Goal: Task Accomplishment & Management: Complete application form

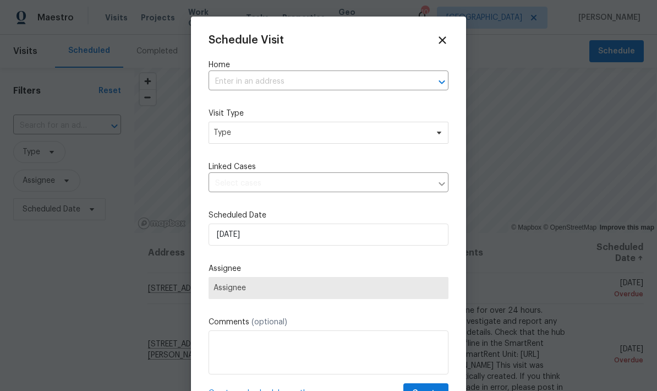
click at [225, 83] on input "text" at bounding box center [313, 81] width 209 height 17
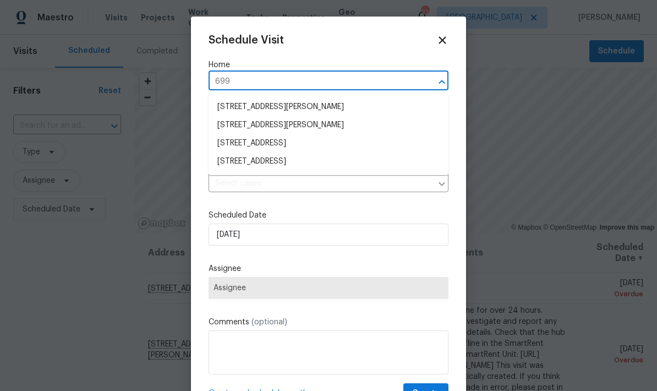
type input "6991"
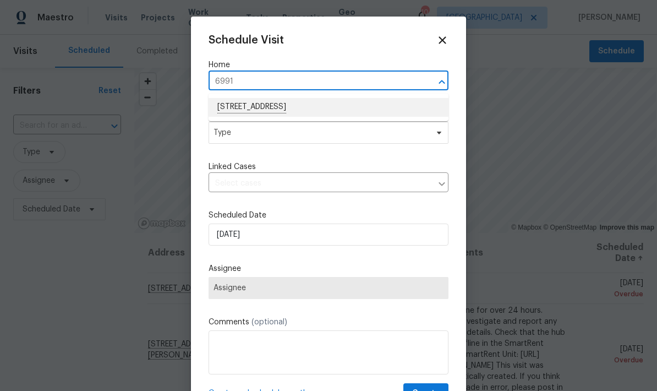
click at [235, 104] on li "[STREET_ADDRESS]" at bounding box center [329, 107] width 240 height 19
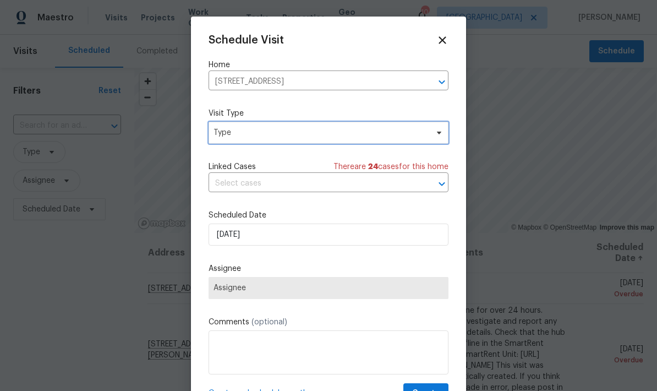
click at [219, 137] on span "Type" at bounding box center [321, 132] width 214 height 11
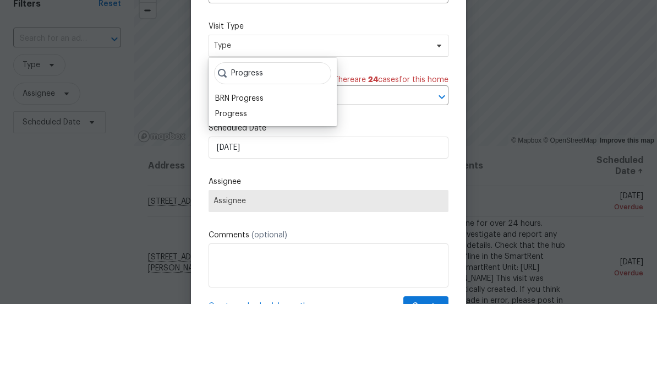
type input "Progress"
click at [224, 195] on div "Progress" at bounding box center [231, 200] width 32 height 11
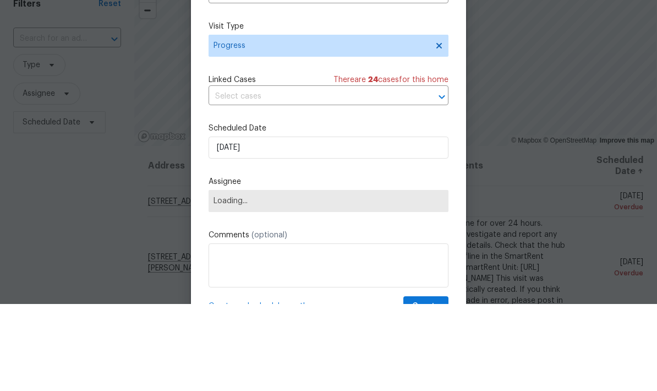
scroll to position [44, 0]
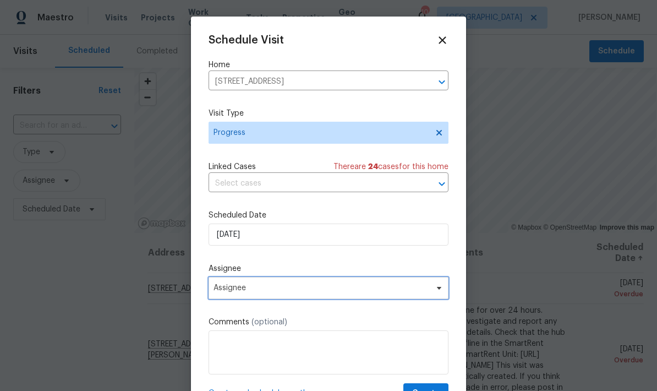
click at [221, 296] on span "Assignee" at bounding box center [329, 288] width 240 height 22
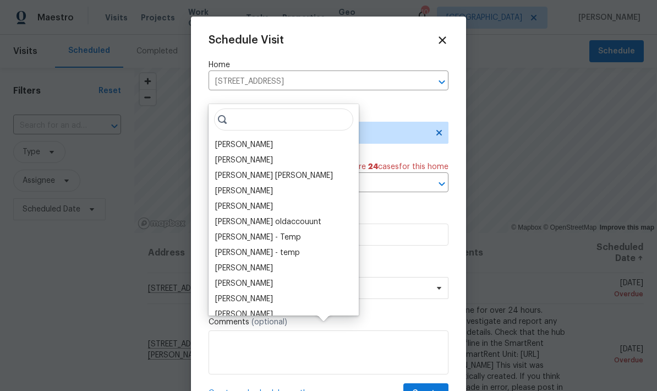
click at [220, 139] on div "[PERSON_NAME]" at bounding box center [244, 144] width 58 height 11
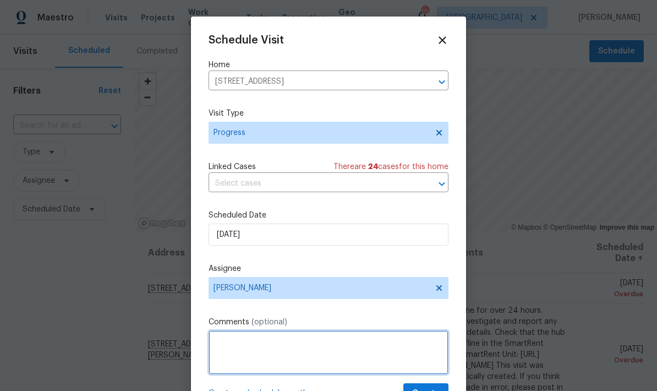
click at [223, 344] on textarea at bounding box center [329, 352] width 240 height 44
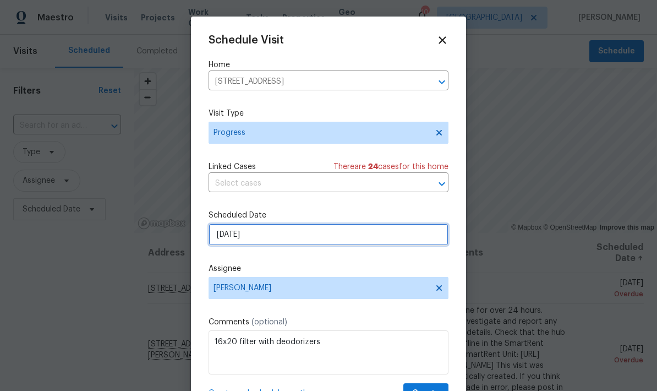
click at [270, 240] on input "[DATE]" at bounding box center [329, 234] width 240 height 22
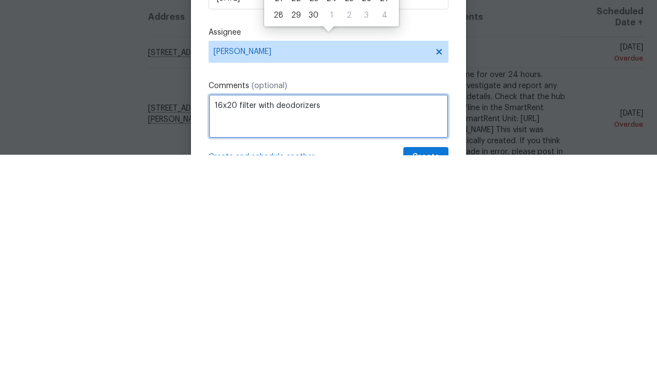
click at [269, 330] on textarea "16x20 filter with deodorizers" at bounding box center [329, 352] width 240 height 44
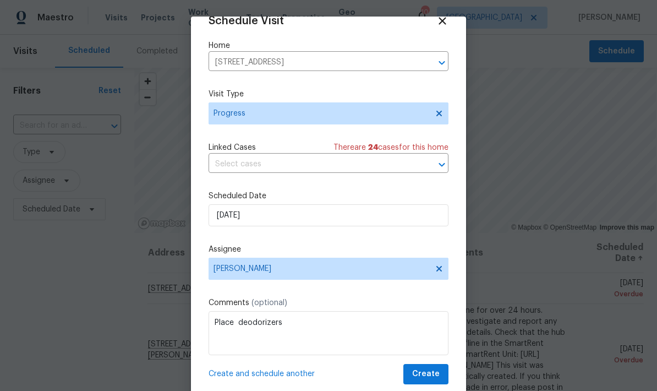
scroll to position [21, 0]
type textarea "Place deodorizers"
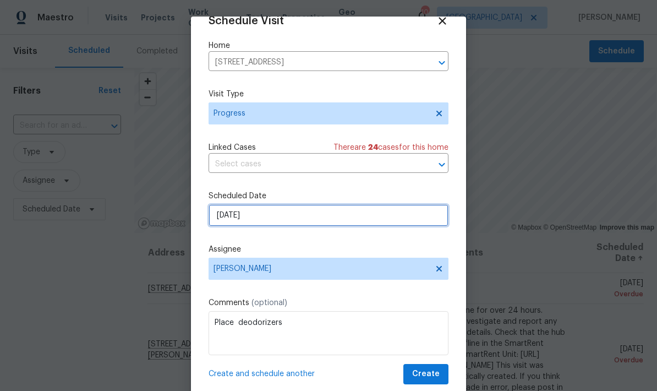
click at [245, 214] on input "[DATE]" at bounding box center [329, 215] width 240 height 22
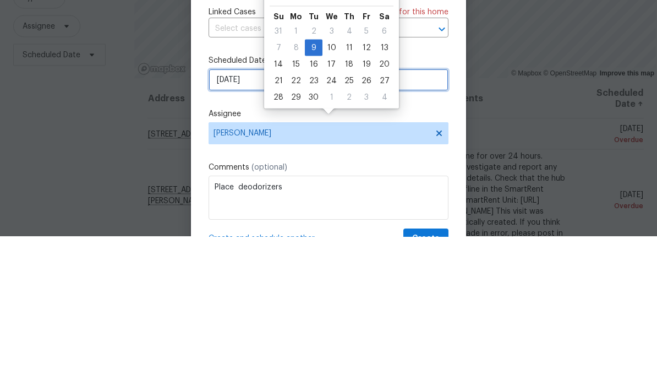
scroll to position [0, 0]
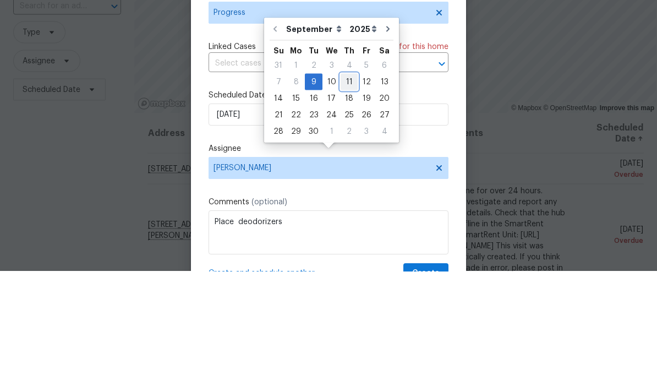
click at [344, 194] on div "11" at bounding box center [349, 201] width 17 height 15
type input "[DATE]"
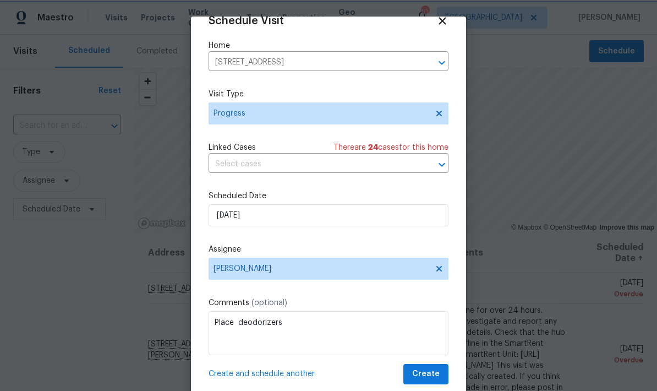
scroll to position [21, 0]
click at [424, 372] on span "Create" at bounding box center [426, 374] width 28 height 14
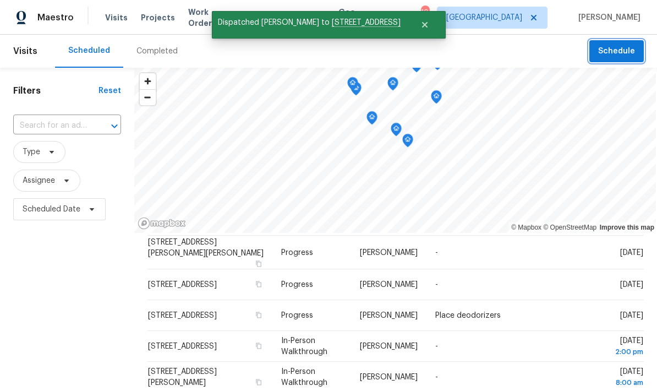
scroll to position [341, 0]
